Goal: Information Seeking & Learning: Learn about a topic

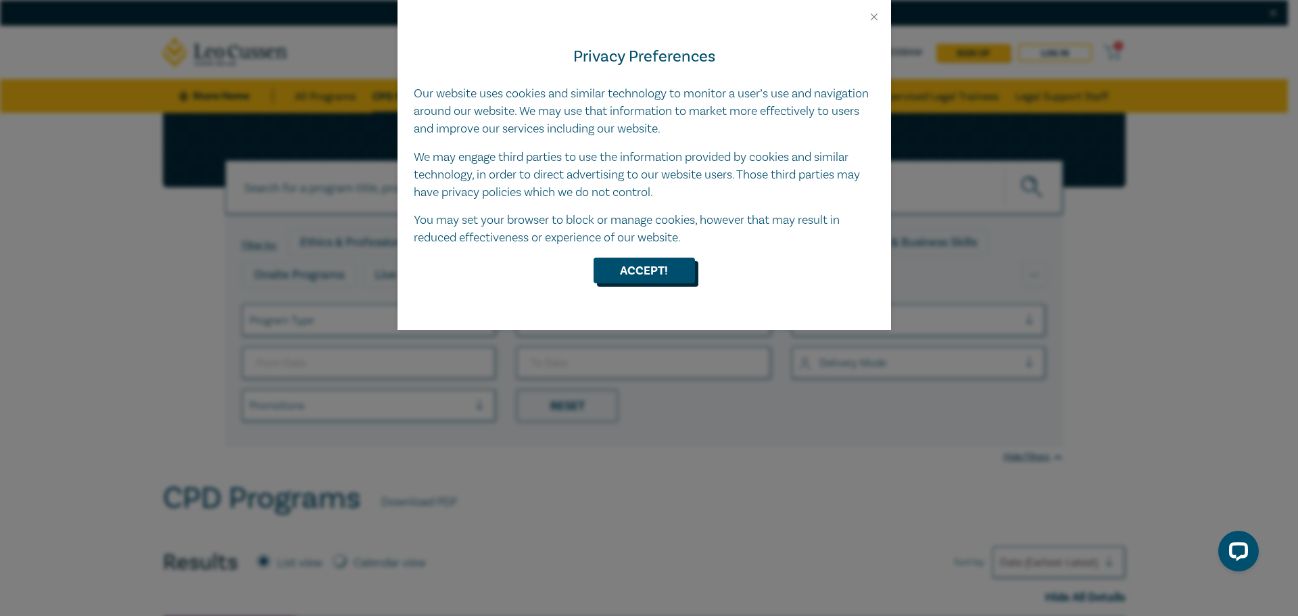
click at [647, 269] on button "Accept!" at bounding box center [643, 270] width 101 height 26
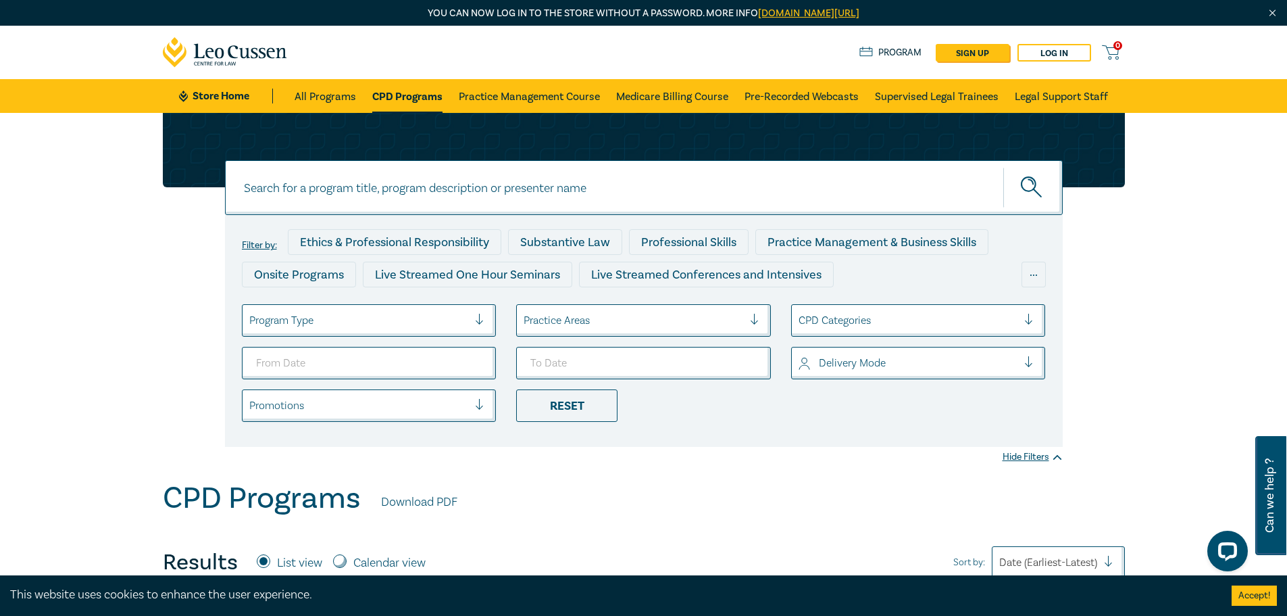
click at [405, 318] on div at bounding box center [359, 321] width 220 height 18
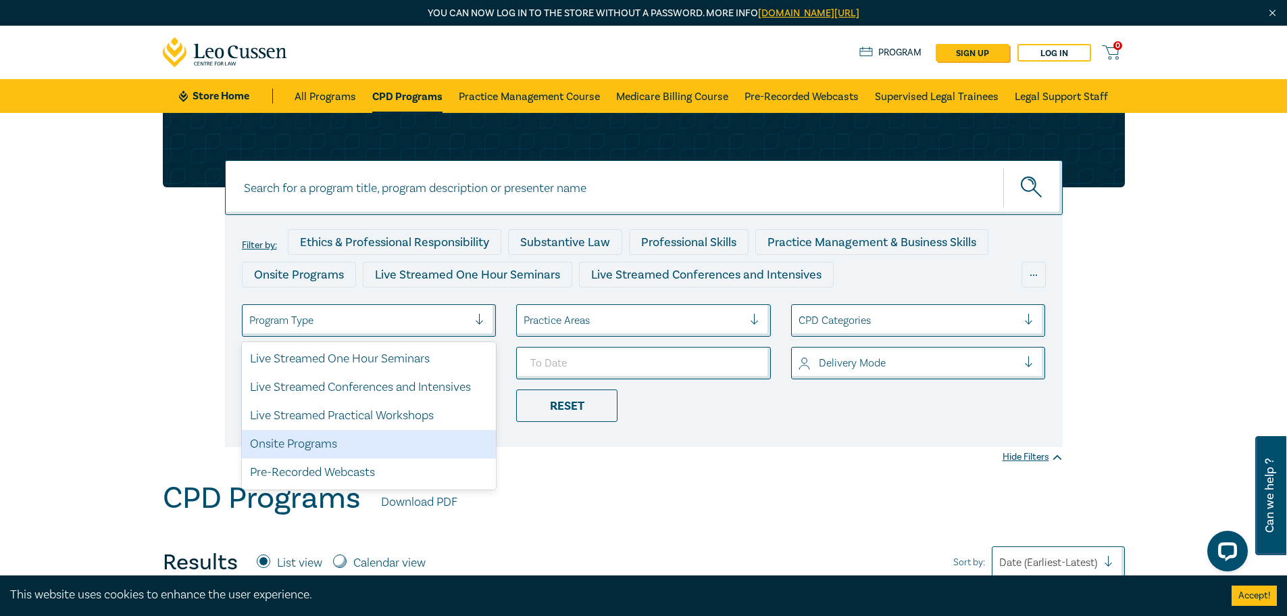
click at [372, 450] on div "Onsite Programs" at bounding box center [369, 444] width 255 height 28
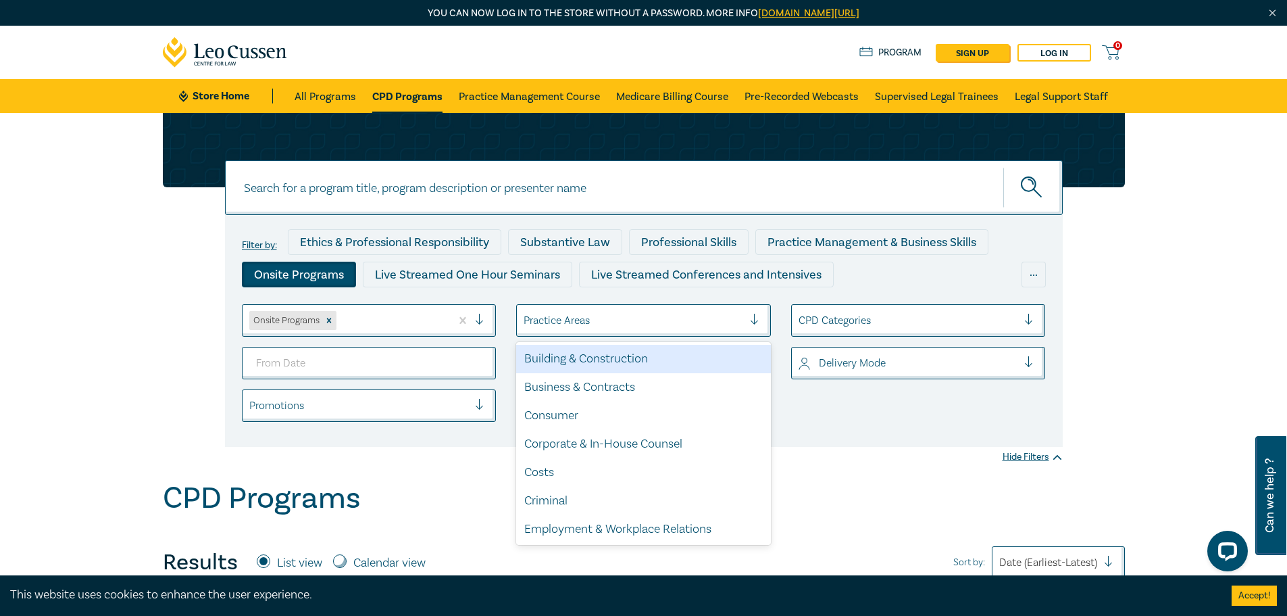
click at [595, 320] on div at bounding box center [634, 321] width 220 height 18
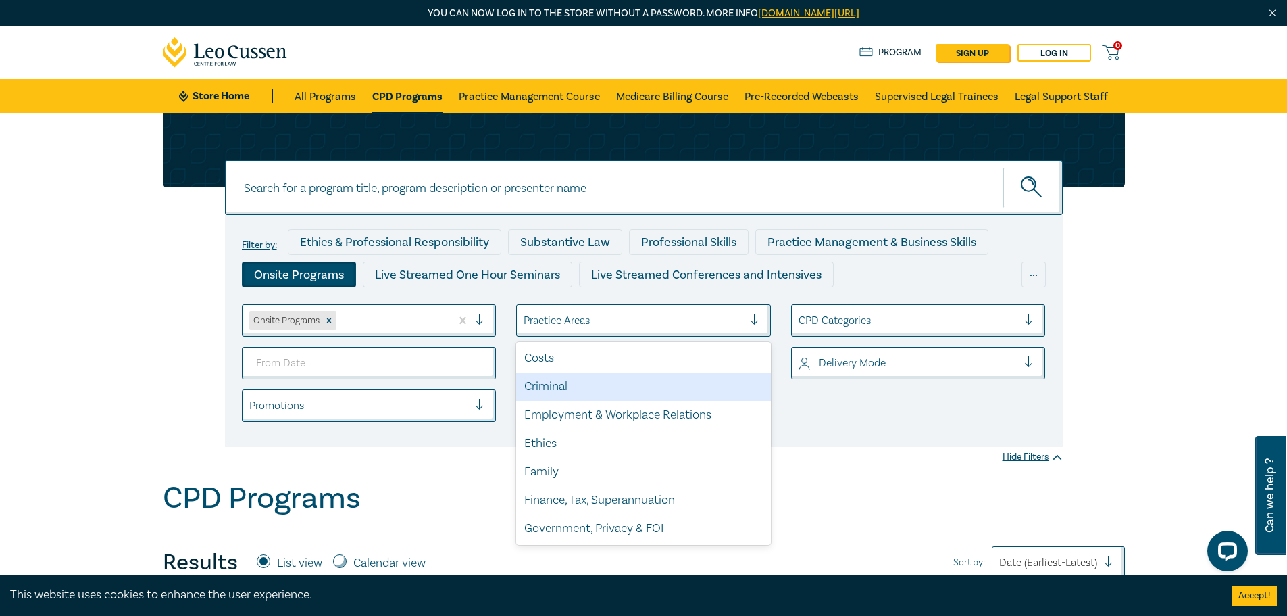
scroll to position [135, 0]
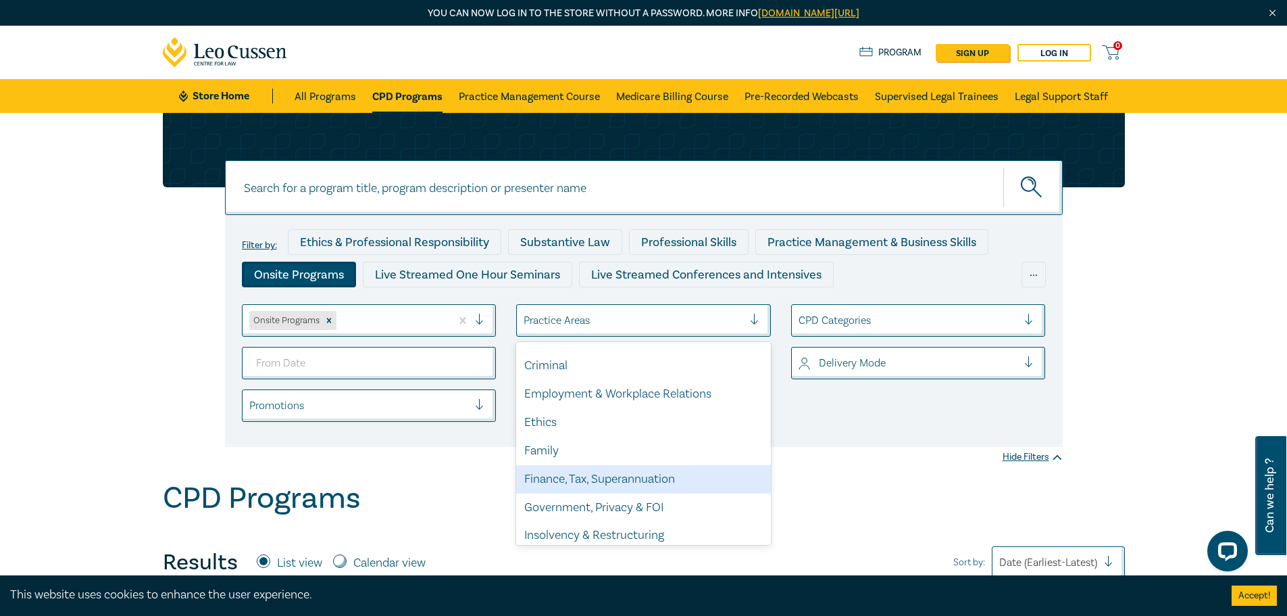
click at [584, 477] on div "Finance, Tax, Superannuation" at bounding box center [643, 479] width 255 height 28
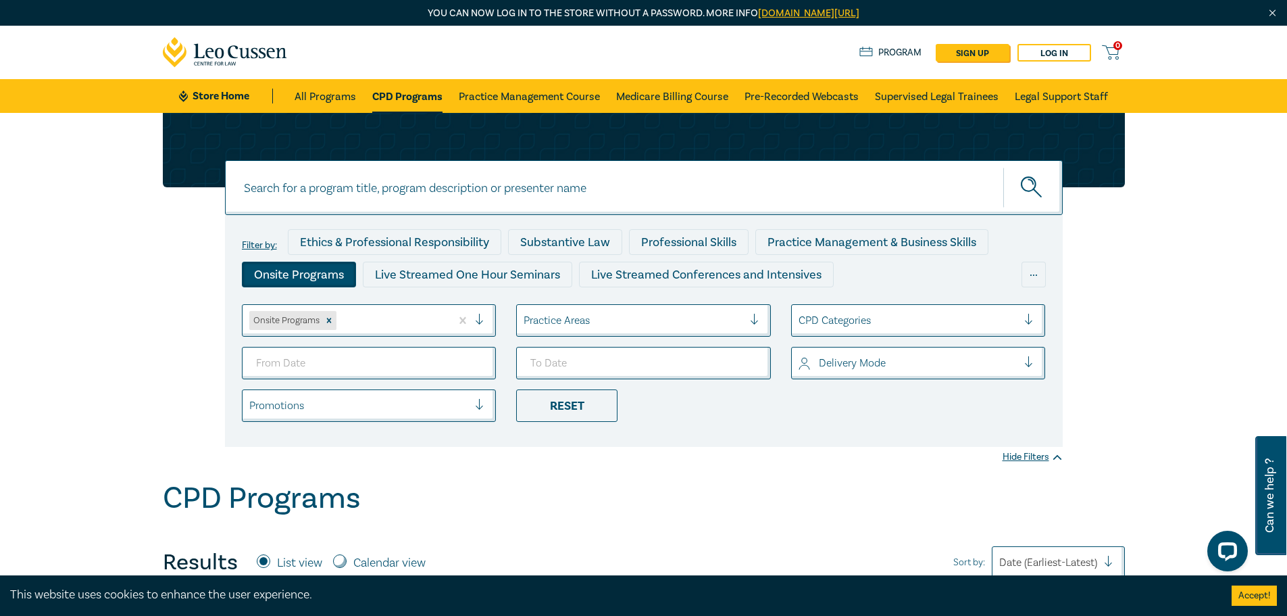
click at [727, 320] on div at bounding box center [634, 321] width 220 height 18
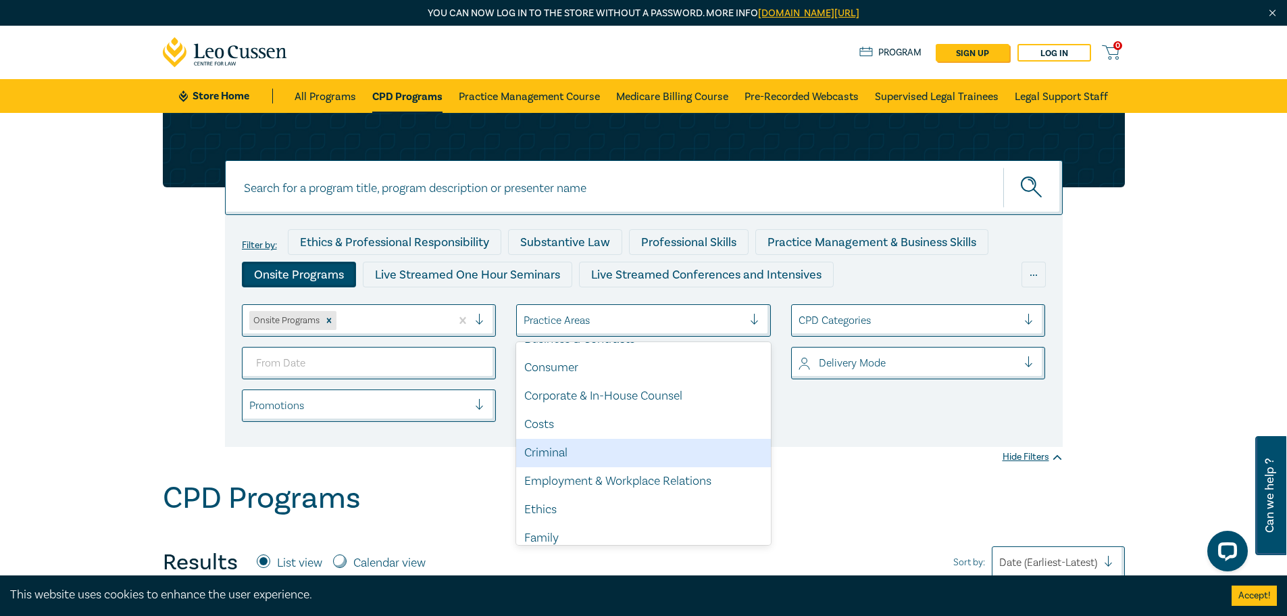
scroll to position [68, 0]
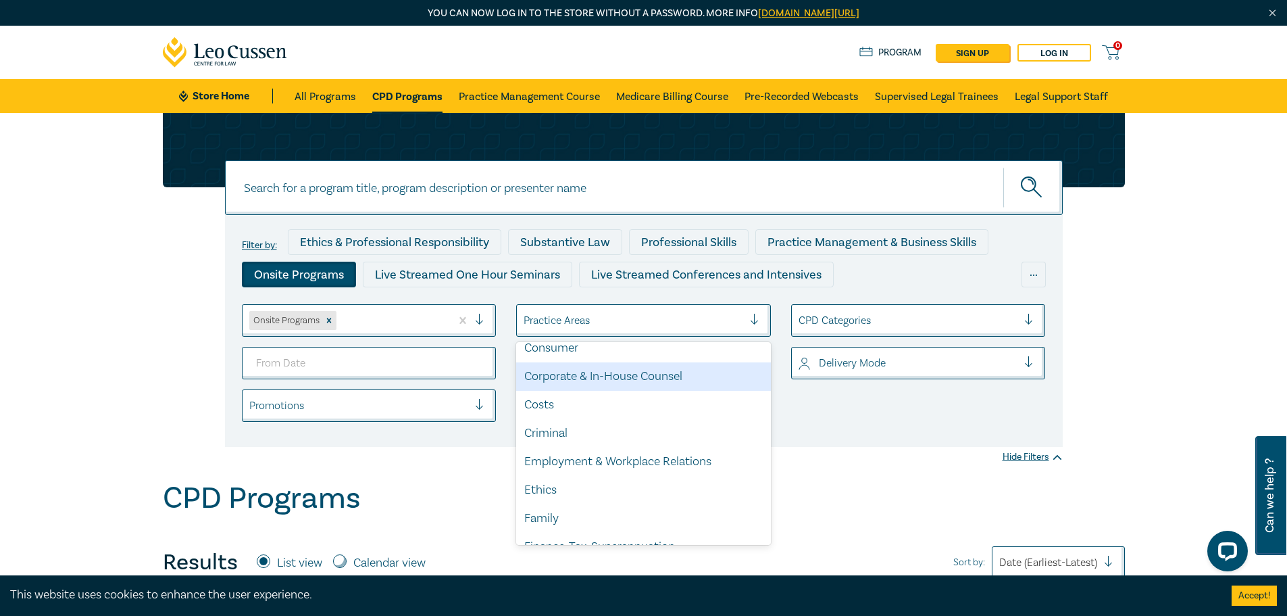
click at [616, 387] on div "Corporate & In-House Counsel" at bounding box center [643, 376] width 255 height 28
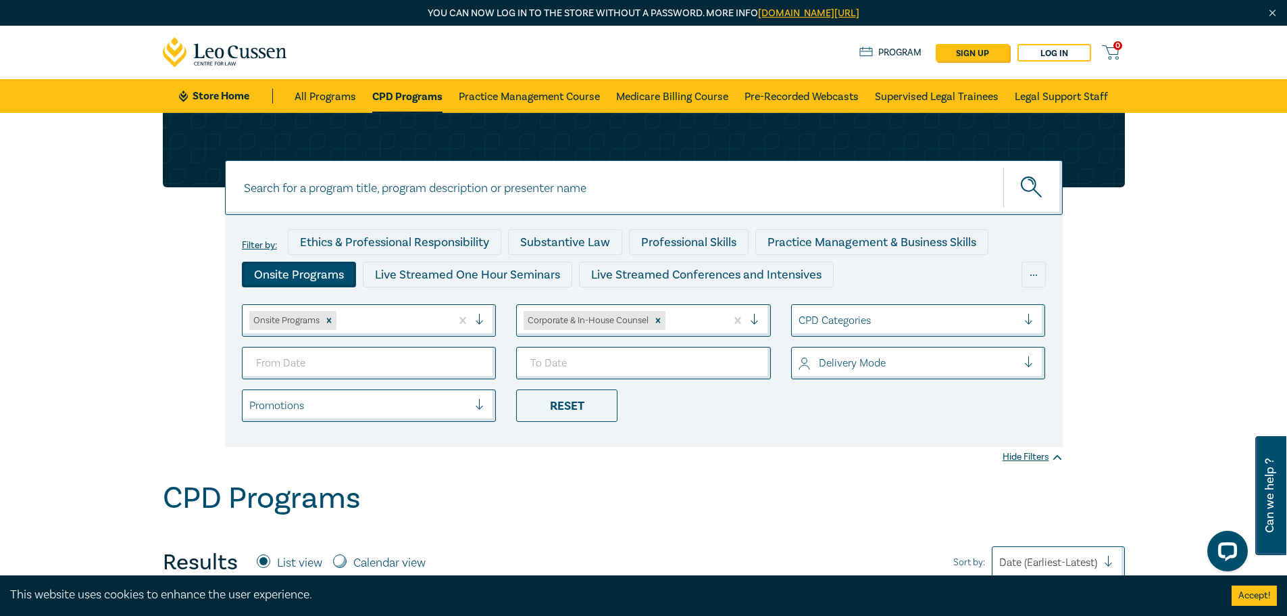
click at [661, 336] on div "Corporate & In-House Counsel" at bounding box center [643, 320] width 255 height 32
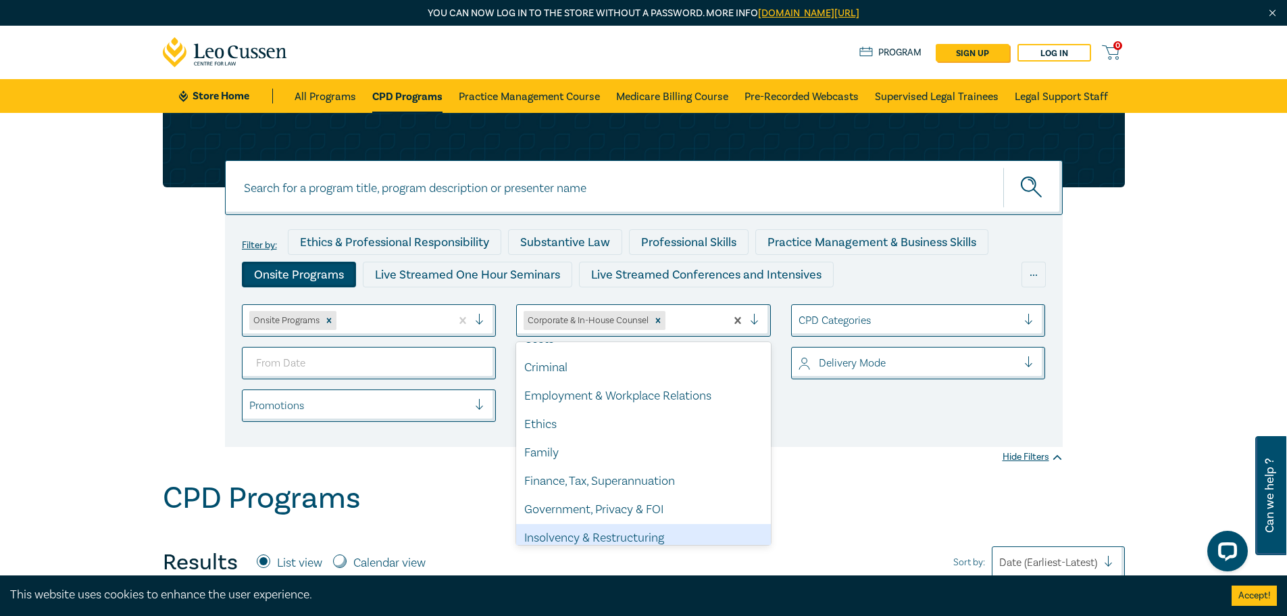
scroll to position [135, 0]
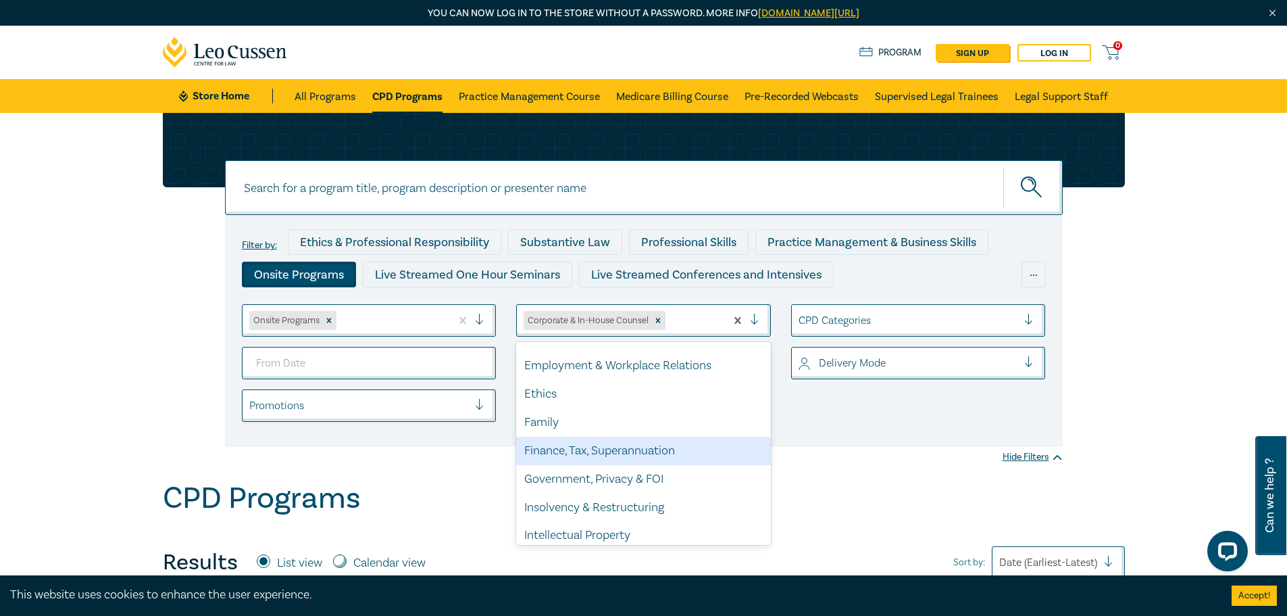
click at [606, 451] on div "Finance, Tax, Superannuation" at bounding box center [643, 451] width 255 height 28
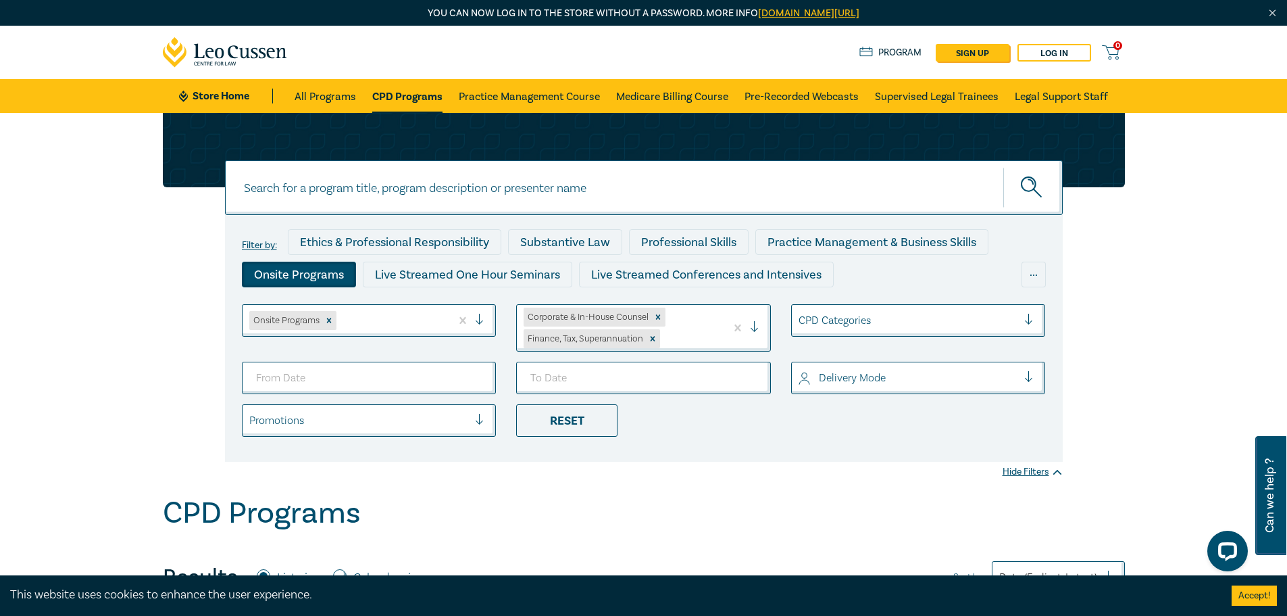
click at [691, 341] on div at bounding box center [691, 339] width 56 height 18
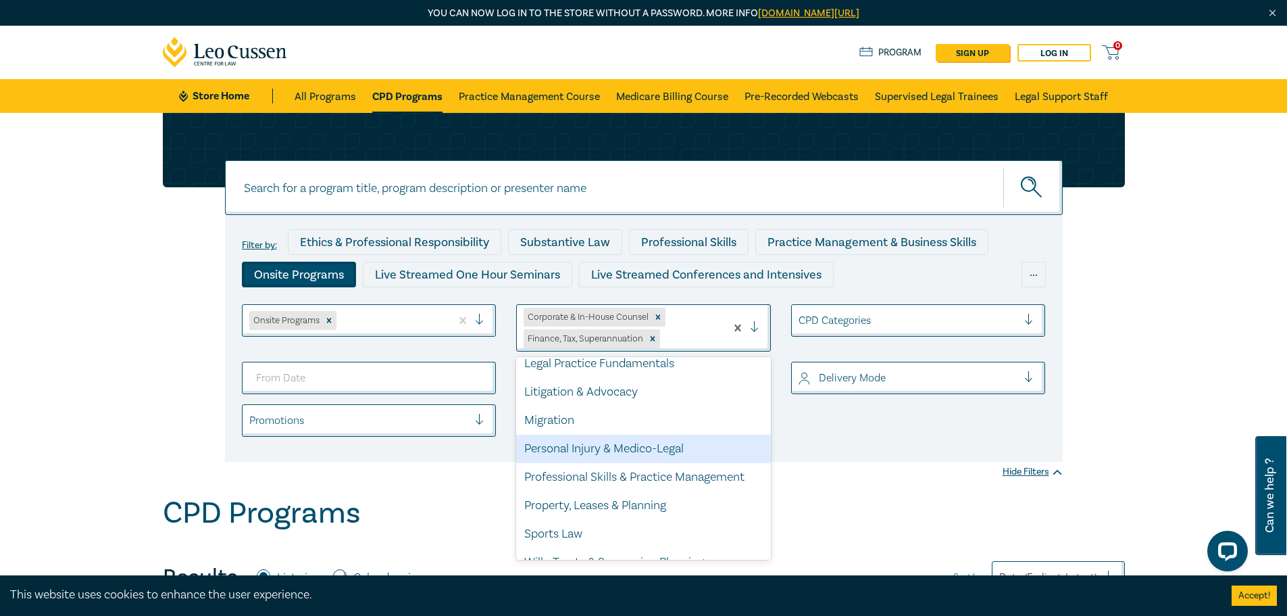
scroll to position [338, 0]
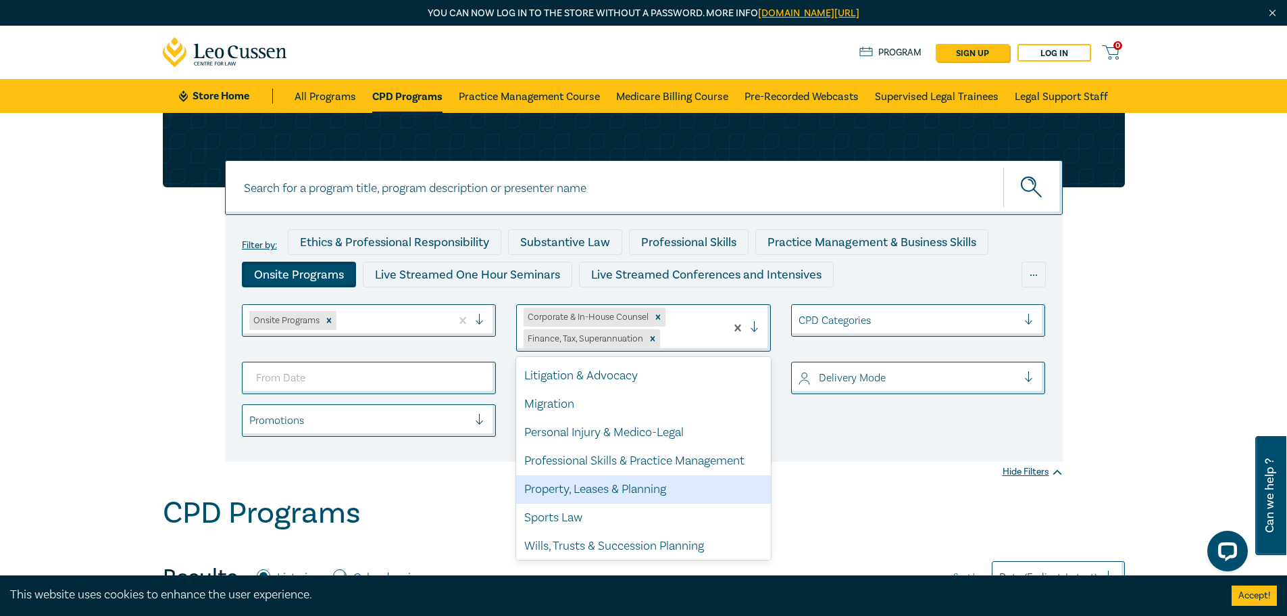
click at [631, 495] on div "Property, Leases & Planning" at bounding box center [643, 489] width 255 height 28
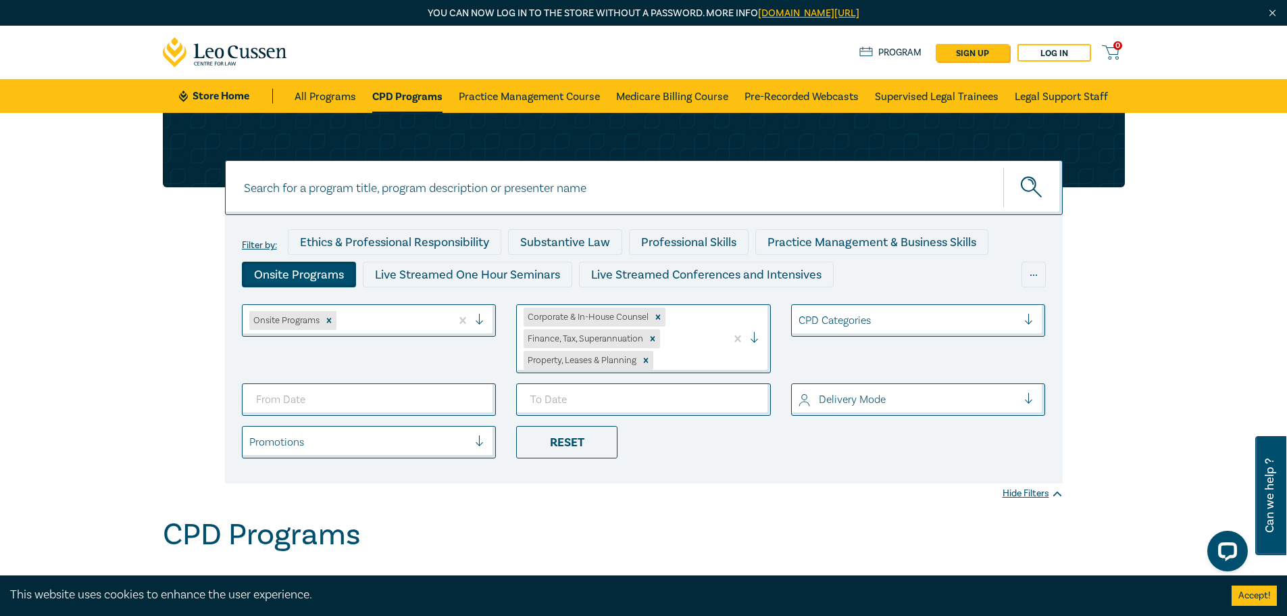
click at [877, 326] on div at bounding box center [909, 321] width 220 height 18
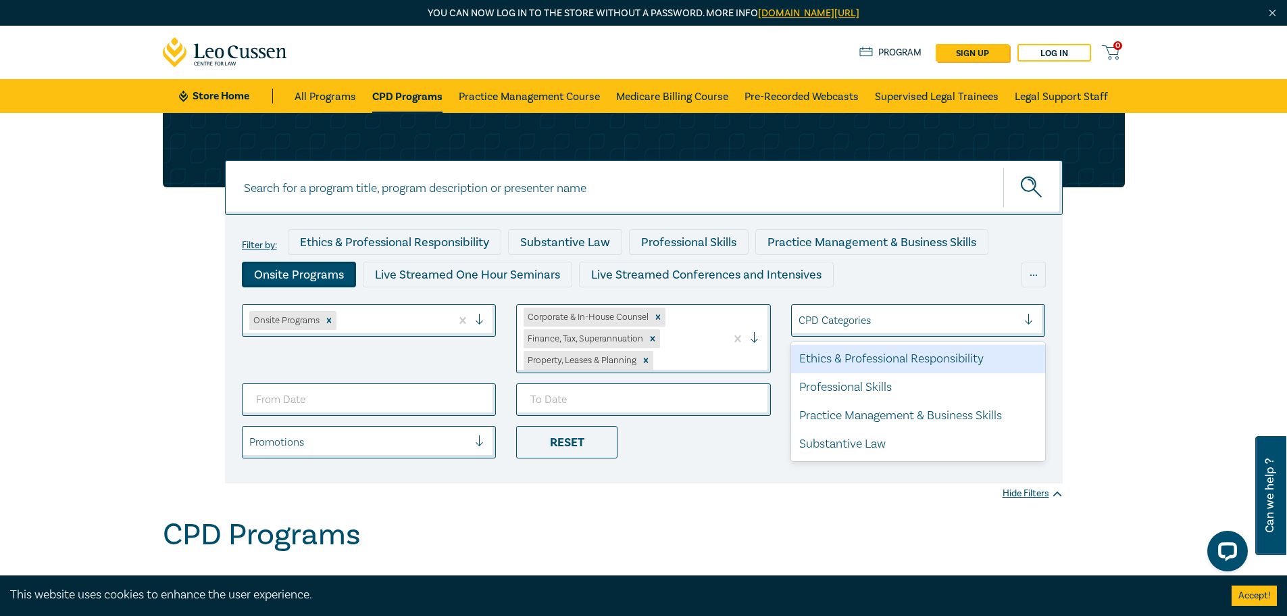
click at [877, 326] on div at bounding box center [909, 321] width 220 height 18
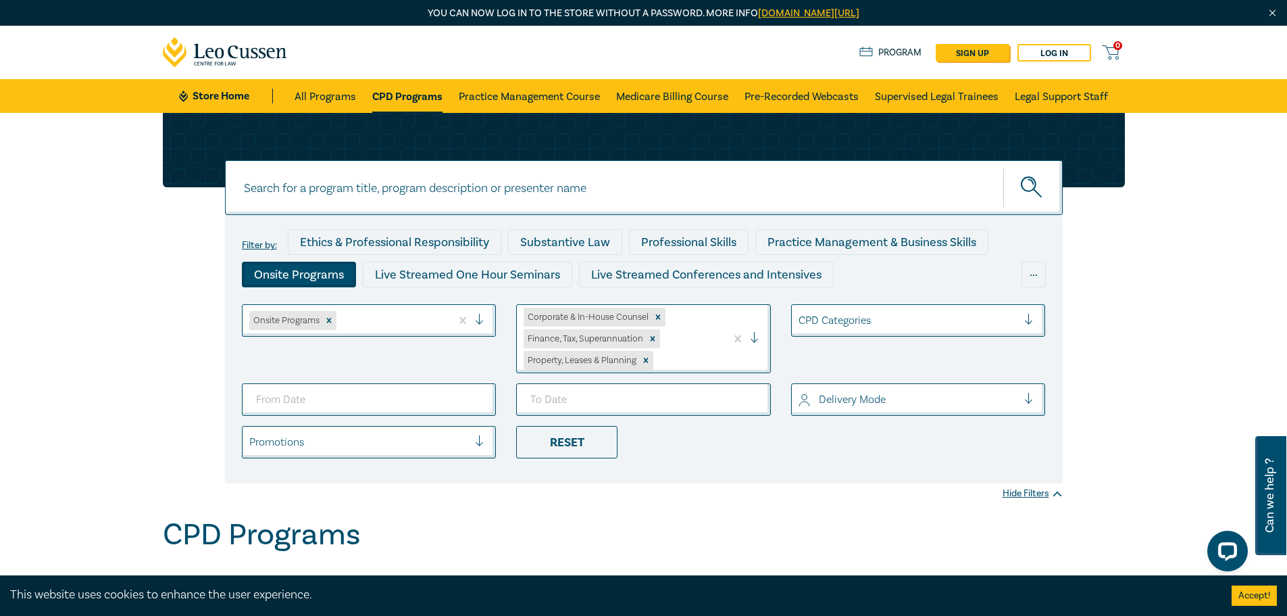
click at [1035, 189] on icon "submit" at bounding box center [1033, 188] width 24 height 24
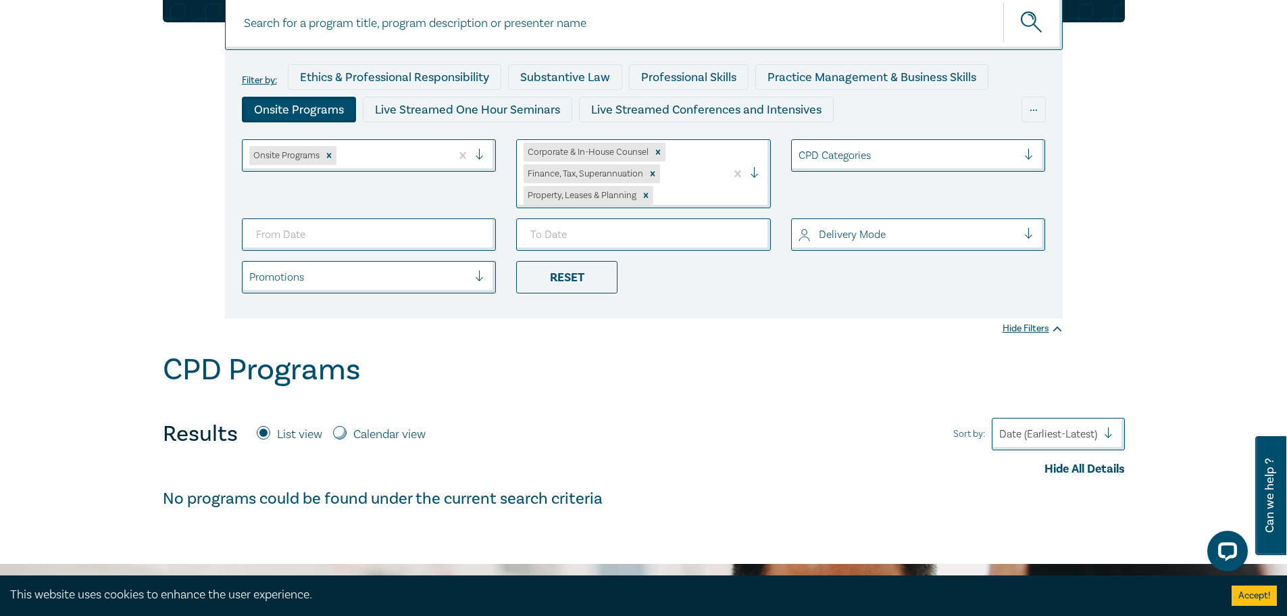
scroll to position [135, 0]
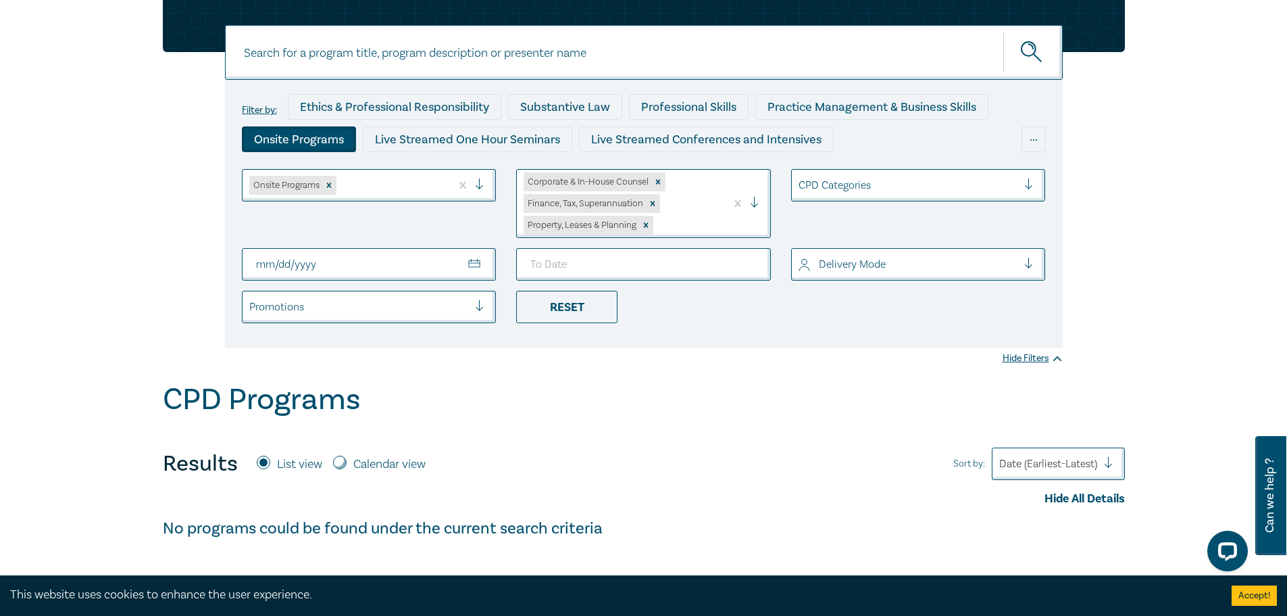
click at [740, 349] on div "Filter by: Ethics & Professional Responsibility Substantive Law Professional Sk…" at bounding box center [643, 180] width 1287 height 404
click at [885, 276] on div "Delivery Mode" at bounding box center [908, 264] width 233 height 23
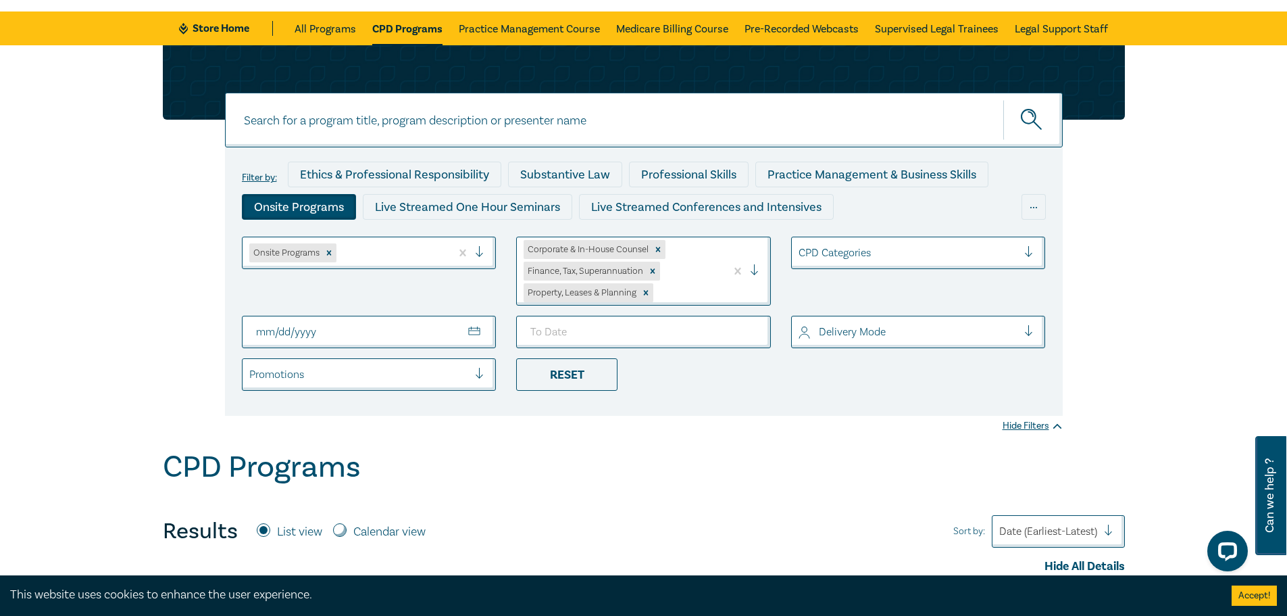
scroll to position [0, 0]
